Goal: Information Seeking & Learning: Find specific fact

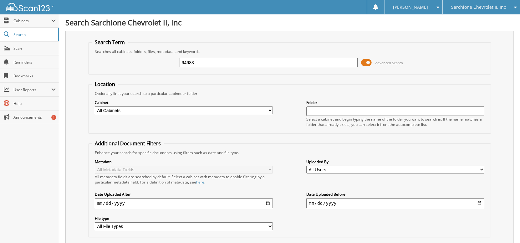
type input "94983"
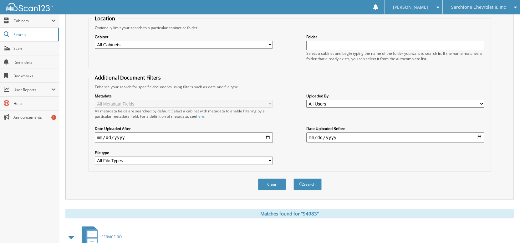
scroll to position [138, 0]
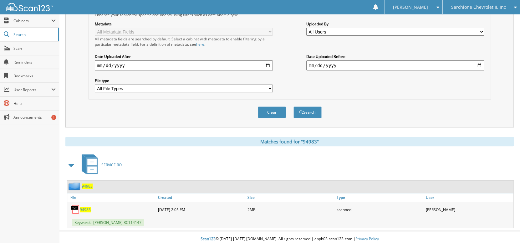
click at [87, 207] on span "94983" at bounding box center [85, 209] width 11 height 5
click at [86, 207] on span "94983" at bounding box center [85, 209] width 11 height 5
click at [47, 35] on span "Search" at bounding box center [33, 34] width 41 height 5
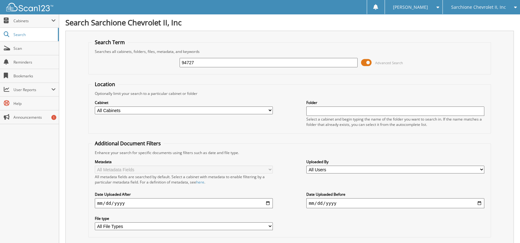
type input "94727"
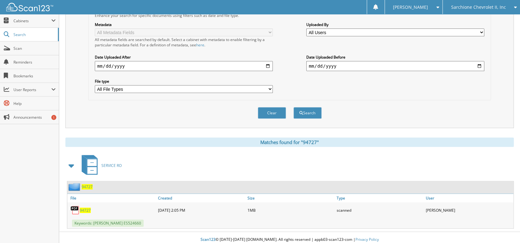
scroll to position [138, 0]
click at [88, 183] on span "94727" at bounding box center [87, 185] width 11 height 5
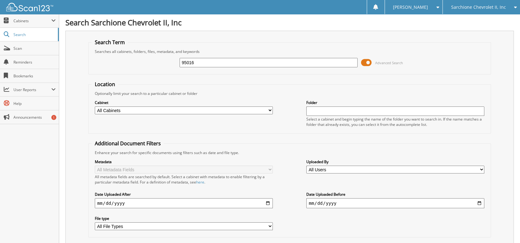
type input "95016"
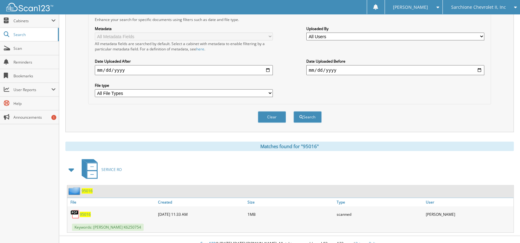
scroll to position [138, 0]
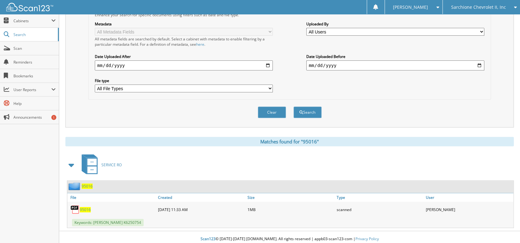
click at [87, 184] on span "95016" at bounding box center [87, 185] width 11 height 5
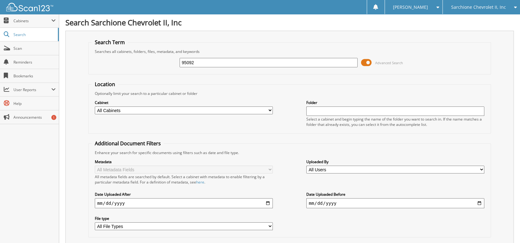
type input "95092"
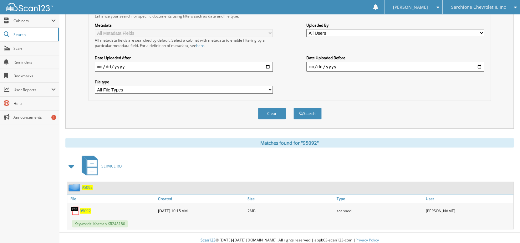
scroll to position [138, 0]
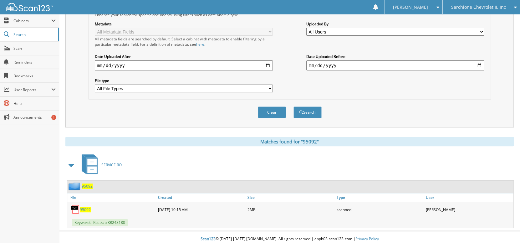
click at [84, 207] on span "95092" at bounding box center [85, 209] width 11 height 5
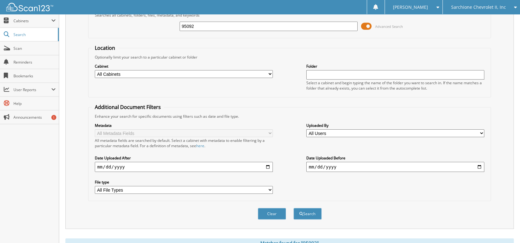
scroll to position [0, 0]
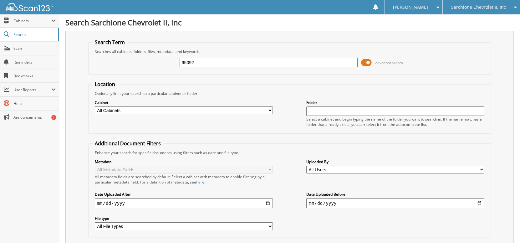
drag, startPoint x: 206, startPoint y: 61, endPoint x: 155, endPoint y: 63, distance: 50.4
click at [155, 63] on div "95092 Advanced Search" at bounding box center [290, 62] width 396 height 17
type input "95016"
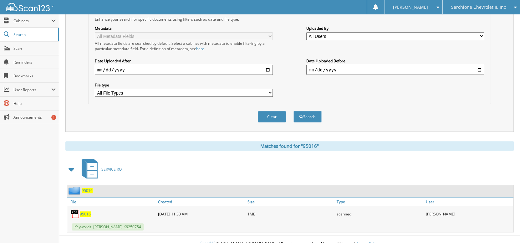
scroll to position [138, 0]
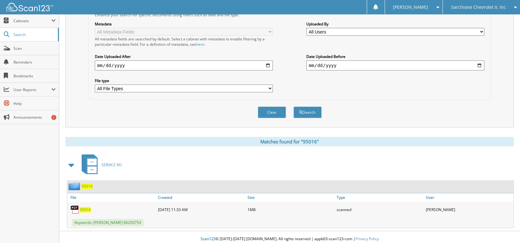
click at [85, 207] on span "95016" at bounding box center [85, 209] width 11 height 5
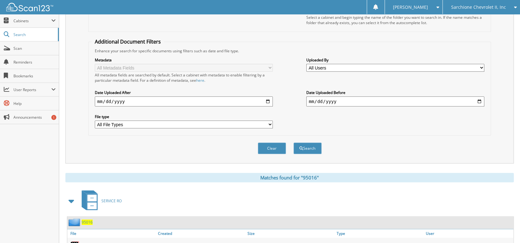
scroll to position [13, 0]
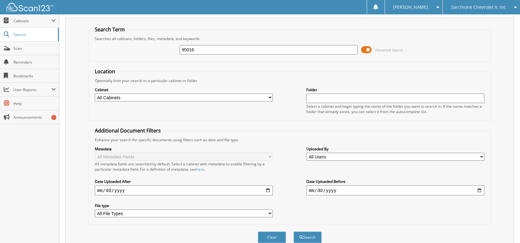
drag, startPoint x: 216, startPoint y: 50, endPoint x: 161, endPoint y: 50, distance: 54.7
click at [162, 49] on div "95016 Advanced Search" at bounding box center [290, 49] width 396 height 17
type input "95044"
click at [293, 231] on button "Search" at bounding box center [307, 237] width 28 height 12
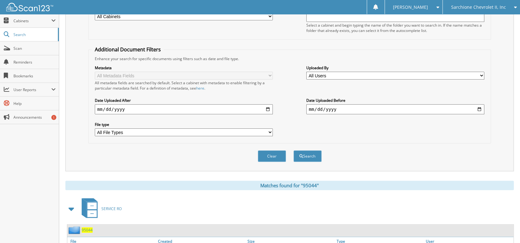
scroll to position [138, 0]
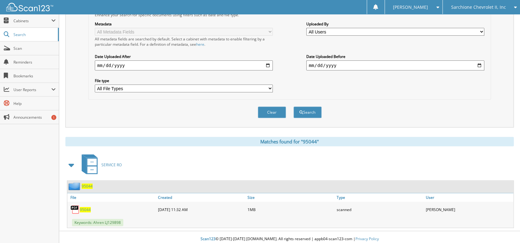
click at [84, 207] on span "95044" at bounding box center [85, 209] width 11 height 5
